Goal: Task Accomplishment & Management: Complete application form

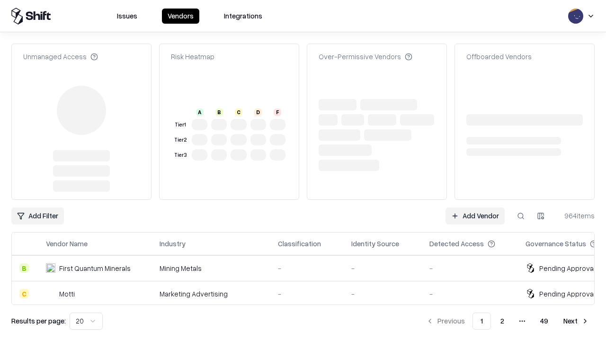
click at [475, 207] on link "Add Vendor" at bounding box center [475, 215] width 59 height 17
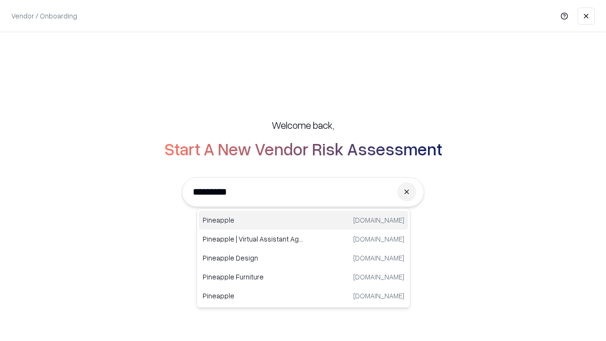
click at [304, 220] on div "Pineapple [DOMAIN_NAME]" at bounding box center [303, 220] width 209 height 19
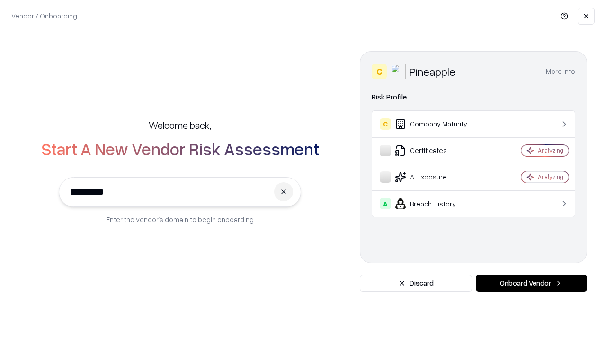
type input "*********"
click at [531, 283] on button "Onboard Vendor" at bounding box center [531, 283] width 111 height 17
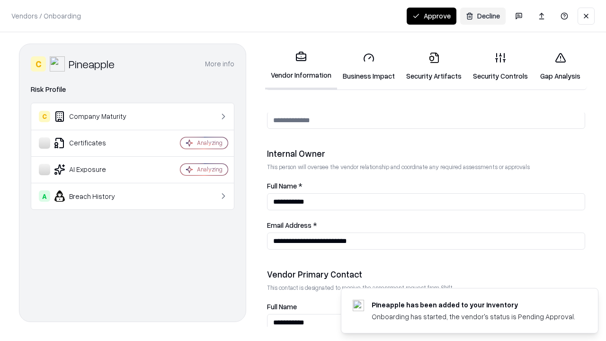
scroll to position [491, 0]
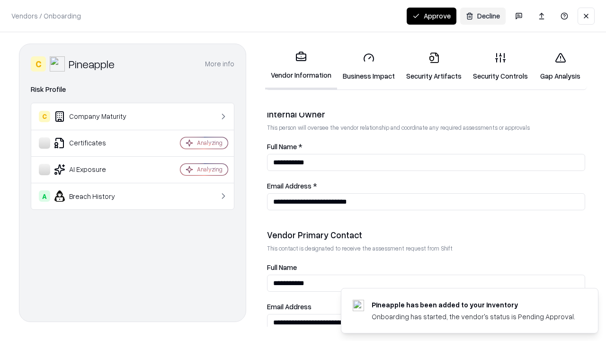
click at [369, 66] on link "Business Impact" at bounding box center [368, 67] width 63 height 44
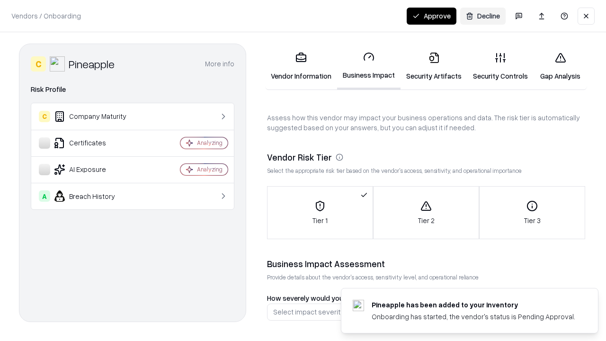
click at [431, 16] on button "Approve" at bounding box center [432, 16] width 50 height 17
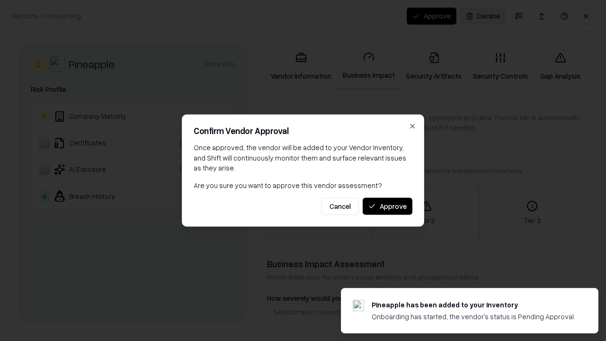
click at [387, 206] on button "Approve" at bounding box center [388, 205] width 50 height 17
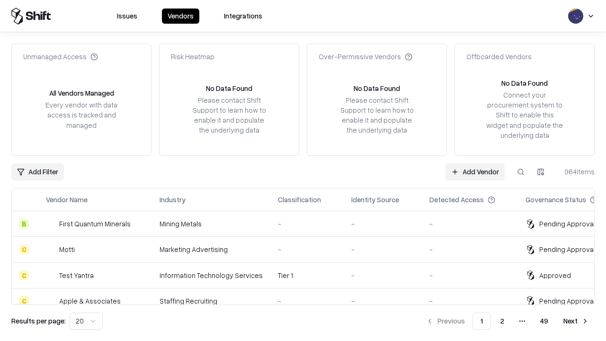
click at [475, 171] on link "Add Vendor" at bounding box center [475, 171] width 59 height 17
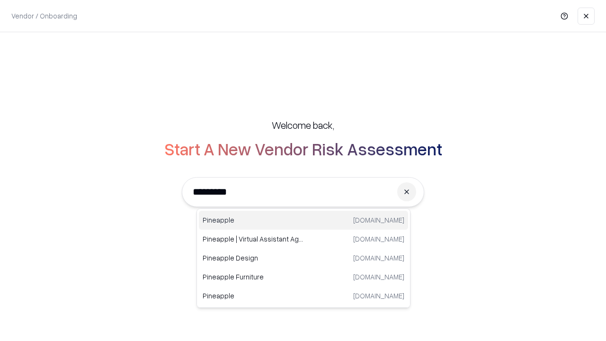
click at [304, 220] on div "Pineapple [DOMAIN_NAME]" at bounding box center [303, 220] width 209 height 19
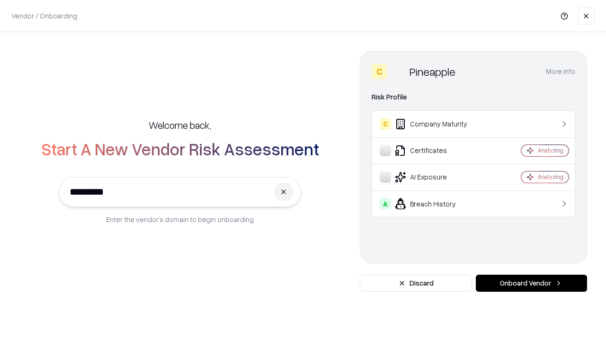
type input "*********"
click at [531, 283] on button "Onboard Vendor" at bounding box center [531, 283] width 111 height 17
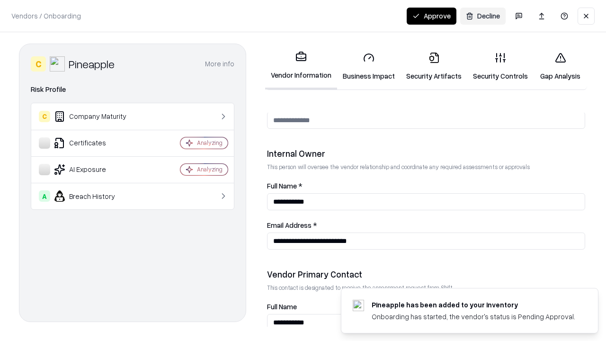
scroll to position [491, 0]
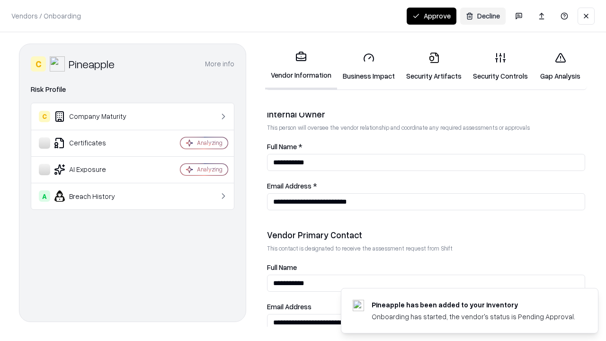
click at [431, 16] on button "Approve" at bounding box center [432, 16] width 50 height 17
